Goal: Task Accomplishment & Management: Manage account settings

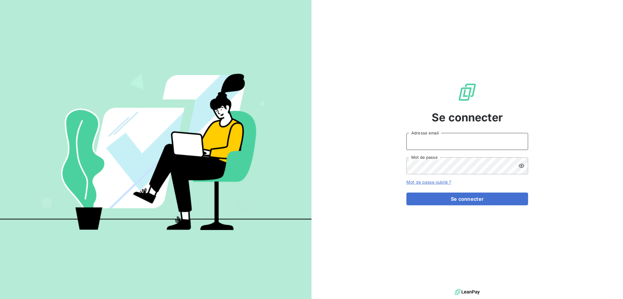
click at [436, 140] on input "Adresse email" at bounding box center [467, 141] width 122 height 17
type input "[EMAIL_ADDRESS][DOMAIN_NAME]"
click at [406, 193] on button "Se connecter" at bounding box center [467, 199] width 122 height 13
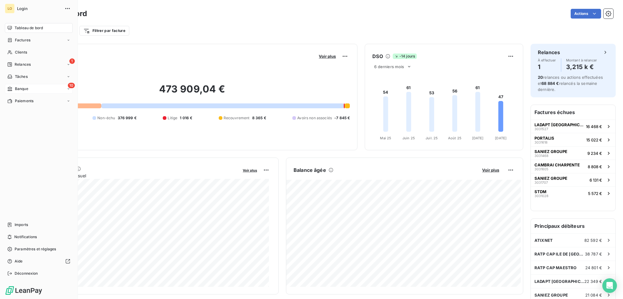
click at [23, 88] on span "Banque" at bounding box center [21, 88] width 13 height 5
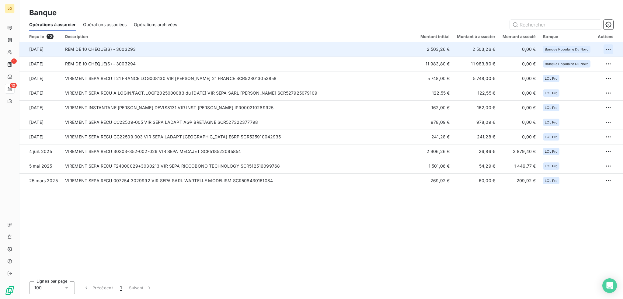
click at [604, 49] on html "LO 1 10 Banque Opérations à associer Opérations associées Opérations archivées …" at bounding box center [311, 149] width 623 height 299
click at [589, 63] on div "Archiver l’opération" at bounding box center [587, 63] width 47 height 10
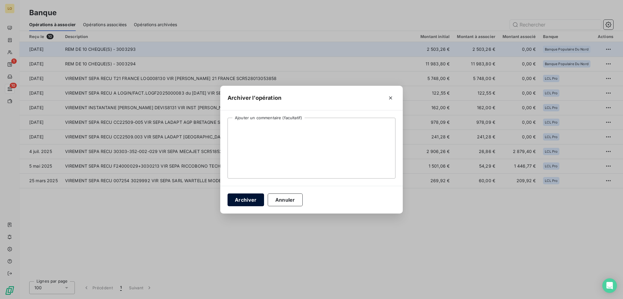
click at [252, 199] on button "Archiver" at bounding box center [246, 199] width 37 height 13
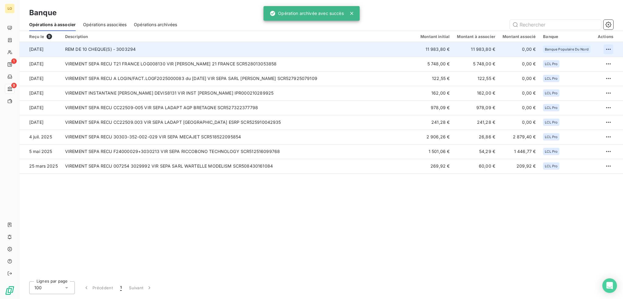
click at [606, 47] on html "LO 1 9 Banque Opérations à associer Opérations associées Opérations archivées R…" at bounding box center [311, 149] width 623 height 299
click at [590, 63] on div "Archiver l’opération" at bounding box center [587, 63] width 47 height 10
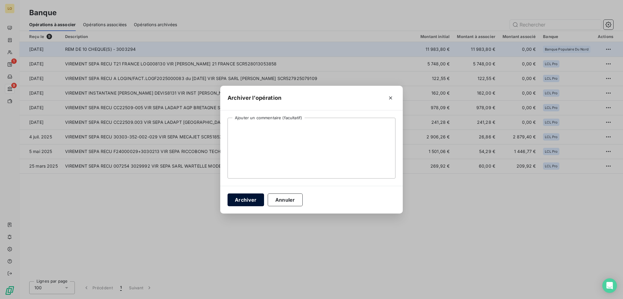
click at [238, 198] on button "Archiver" at bounding box center [246, 199] width 37 height 13
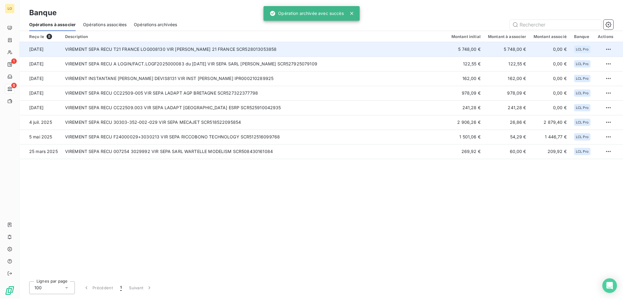
click at [259, 50] on td "VIREMENT SEPA RECU T21 FRANCE LOG008130 VIR [PERSON_NAME] 21 FRANCE SCR52801305…" at bounding box center [254, 49] width 386 height 15
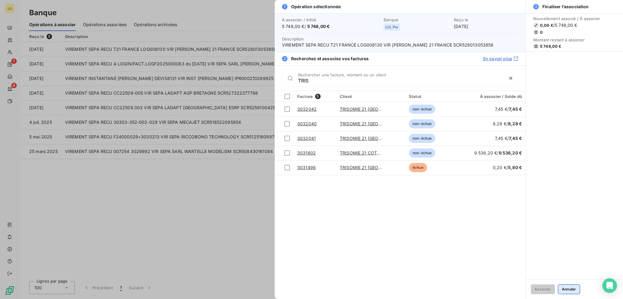
type input "TRIS"
click at [565, 290] on button "Annuler" at bounding box center [569, 289] width 22 height 10
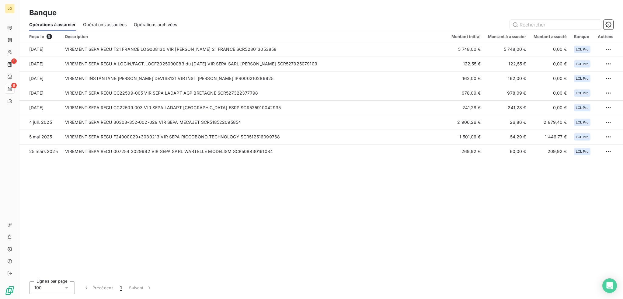
click at [123, 26] on span "Opérations associées" at bounding box center [104, 25] width 43 height 6
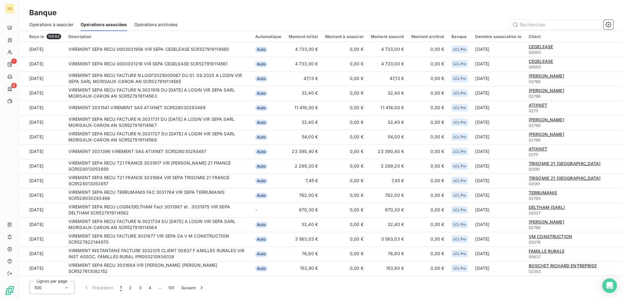
click at [57, 23] on span "Opérations à associer" at bounding box center [51, 25] width 44 height 6
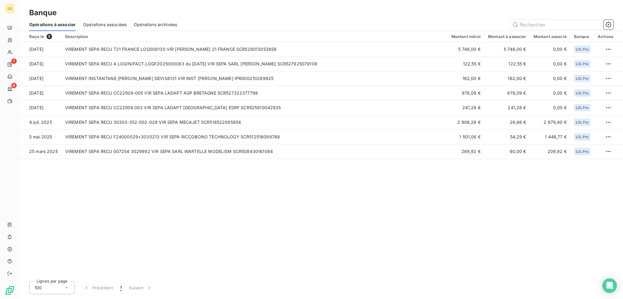
click at [102, 25] on span "Opérations associées" at bounding box center [104, 25] width 43 height 6
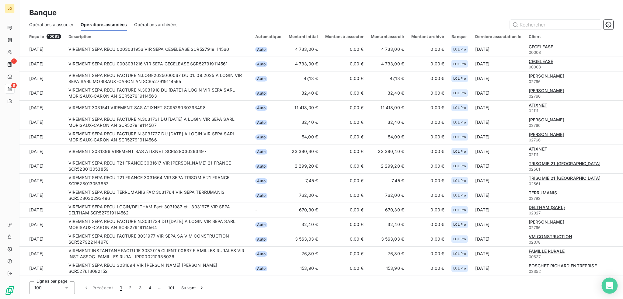
click at [611, 286] on icon "Open Intercom Messenger" at bounding box center [609, 286] width 7 height 8
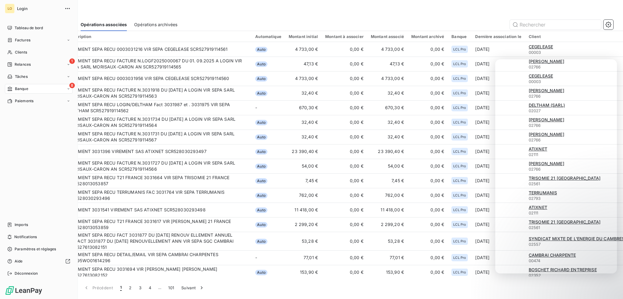
click at [28, 90] on div "8 Banque" at bounding box center [39, 89] width 68 height 10
click at [27, 248] on span "Paramètres et réglages" at bounding box center [35, 248] width 41 height 5
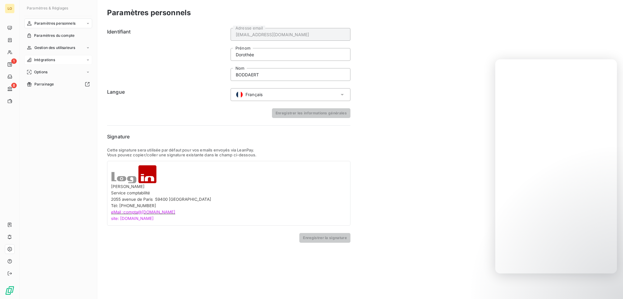
click at [43, 59] on span "Intégrations" at bounding box center [44, 59] width 21 height 5
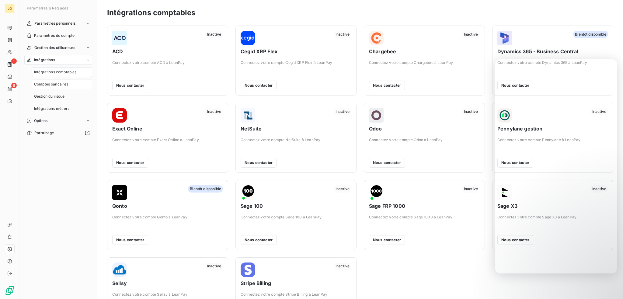
click at [62, 83] on span "Comptes bancaires" at bounding box center [51, 84] width 34 height 5
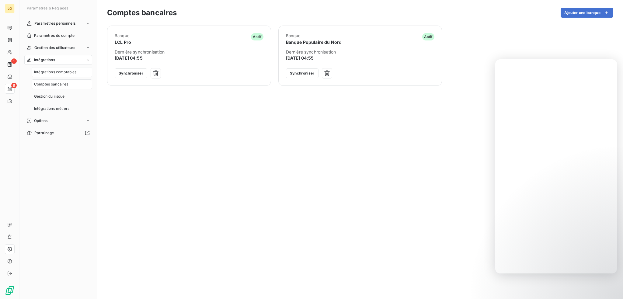
click at [67, 73] on span "Intégrations comptables" at bounding box center [55, 71] width 42 height 5
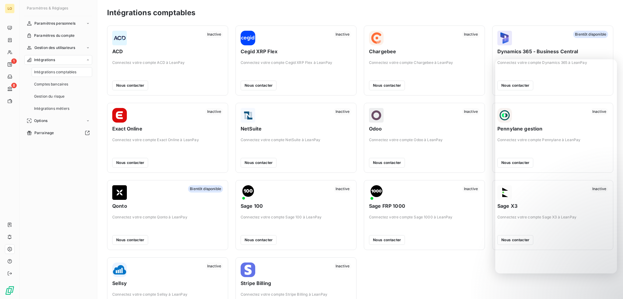
click at [61, 71] on span "Intégrations comptables" at bounding box center [55, 71] width 42 height 5
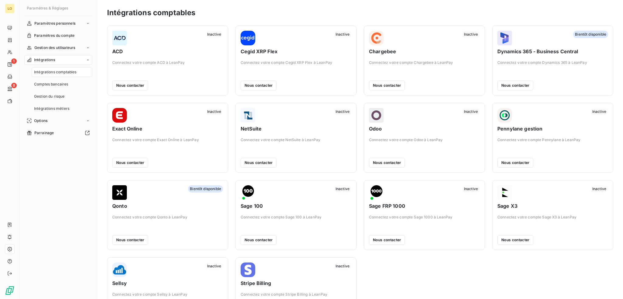
click at [66, 70] on span "Intégrations comptables" at bounding box center [55, 71] width 42 height 5
click at [45, 83] on span "Comptes bancaires" at bounding box center [51, 84] width 34 height 5
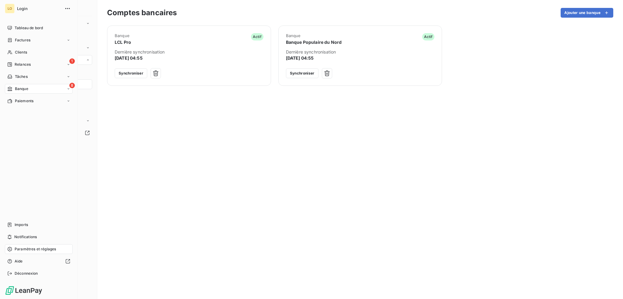
click at [23, 89] on span "Banque" at bounding box center [21, 88] width 13 height 5
click at [21, 98] on span "Opérations à associer" at bounding box center [34, 100] width 38 height 5
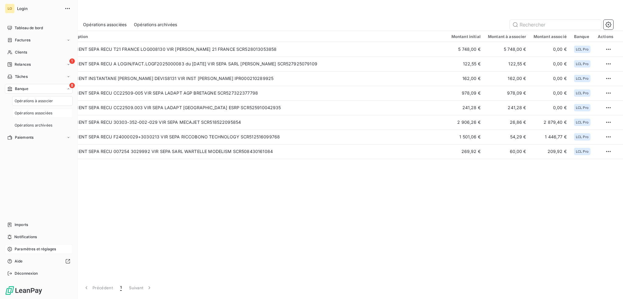
click at [26, 113] on span "Opérations associées" at bounding box center [34, 112] width 38 height 5
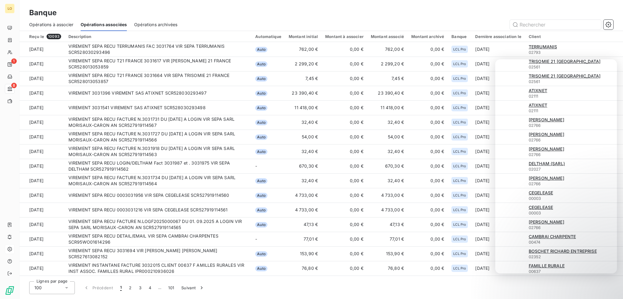
click at [43, 23] on span "Opérations à associer" at bounding box center [51, 25] width 44 height 6
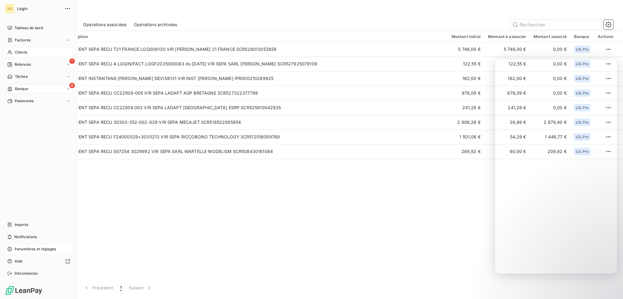
click at [21, 52] on span "Clients" at bounding box center [21, 52] width 12 height 5
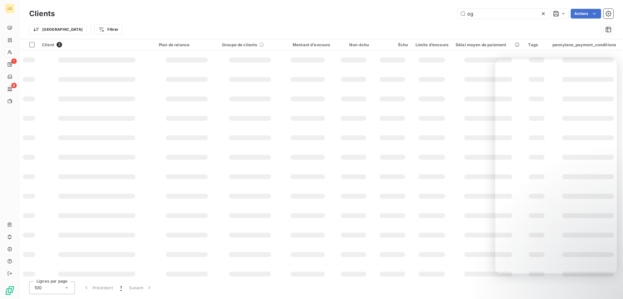
type input "o"
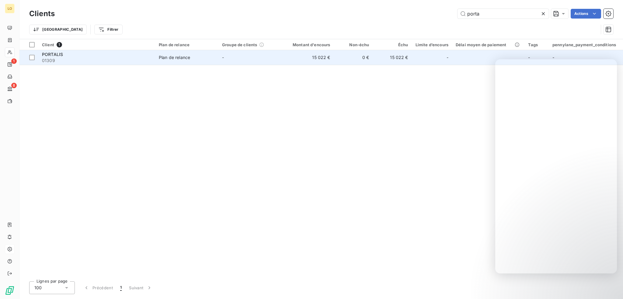
type input "porta"
click at [116, 60] on span "01309" at bounding box center [97, 60] width 110 height 6
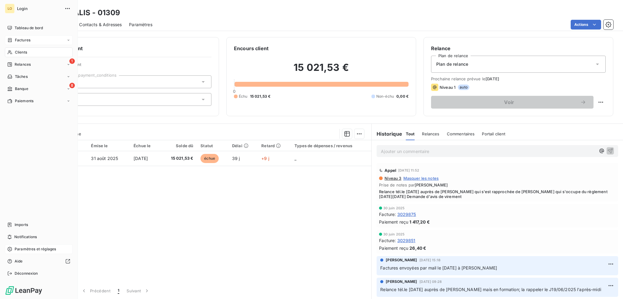
click at [20, 40] on span "Factures" at bounding box center [23, 39] width 16 height 5
